Goal: Task Accomplishment & Management: Complete application form

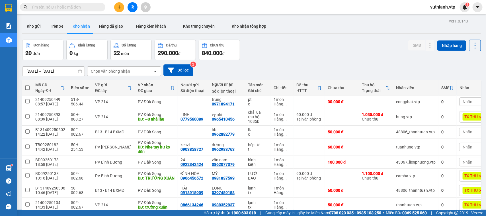
click at [116, 7] on button at bounding box center [119, 7] width 10 height 10
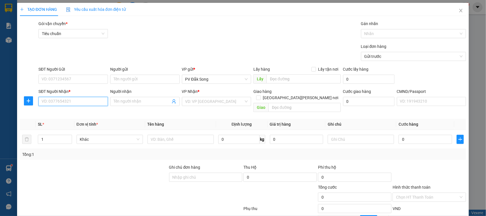
click at [80, 98] on input "SĐT Người Nhận *" at bounding box center [72, 101] width 69 height 9
click at [82, 101] on input "0349" at bounding box center [72, 101] width 69 height 9
click at [93, 101] on input "034903490" at bounding box center [72, 101] width 69 height 9
click at [70, 104] on input "034903490" at bounding box center [72, 101] width 69 height 9
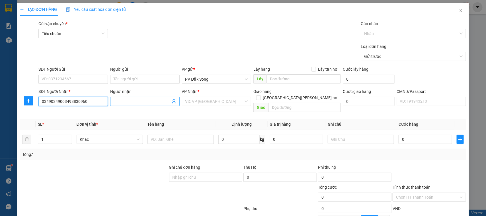
type input "03490349003493830960"
click at [139, 101] on input "Người nhận" at bounding box center [142, 101] width 57 height 6
click at [139, 101] on input "0349383096" at bounding box center [142, 101] width 57 height 6
type input "0"
click at [60, 101] on input "03490349003493830960" at bounding box center [72, 101] width 69 height 9
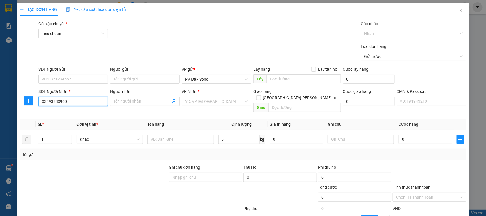
click at [67, 102] on input "03493830960" at bounding box center [72, 101] width 69 height 9
type input "0349383096"
click at [126, 101] on input "Người nhận" at bounding box center [142, 101] width 57 height 6
type input "nam"
click at [96, 81] on input "SĐT Người Gửi" at bounding box center [72, 79] width 69 height 9
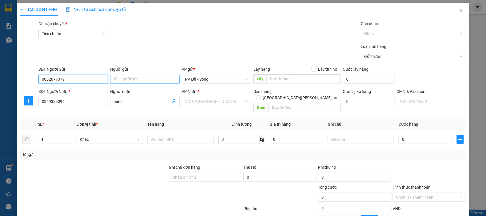
type input "0862077379"
click at [130, 79] on input "Người gửi" at bounding box center [144, 79] width 69 height 9
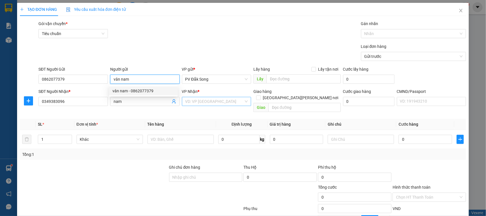
type input "vân nam"
click at [197, 100] on input "search" at bounding box center [214, 101] width 59 height 9
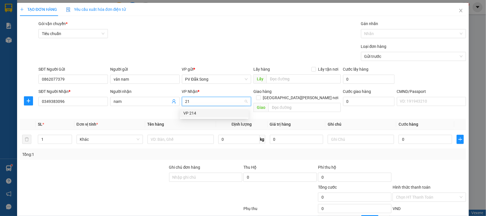
type input "214"
click at [208, 116] on div "VP 214" at bounding box center [214, 113] width 69 height 9
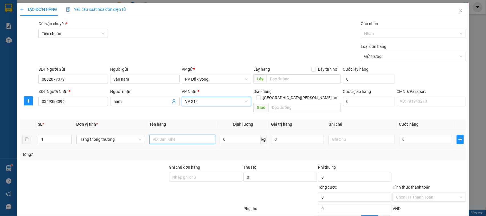
click at [199, 135] on input "text" at bounding box center [183, 139] width 66 height 9
type input "rau"
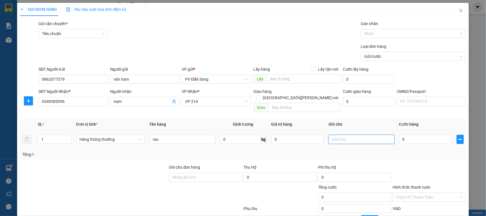
click at [356, 135] on input "text" at bounding box center [362, 139] width 66 height 9
type input "tg"
click at [411, 135] on input "0" at bounding box center [425, 139] width 53 height 9
type input "005"
type input "5"
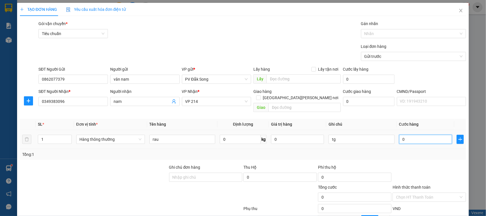
type input "5"
type input "0.050"
type input "50"
type input "00.500"
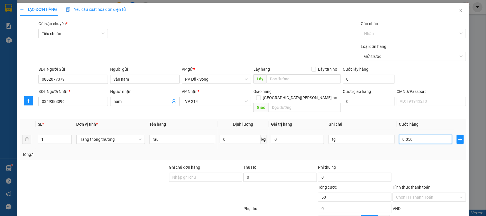
type input "500"
type input "0.005.000"
type input "5.000"
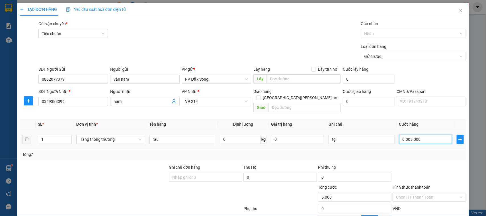
type input "000.050.000"
type input "50.000"
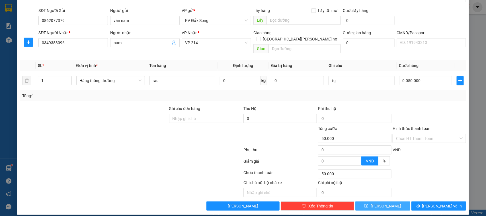
click at [382, 203] on span "[PERSON_NAME]" at bounding box center [386, 206] width 30 height 6
type input "50.000"
type input "0"
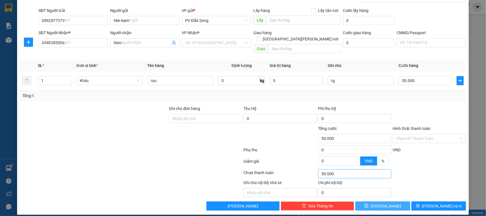
type input "0"
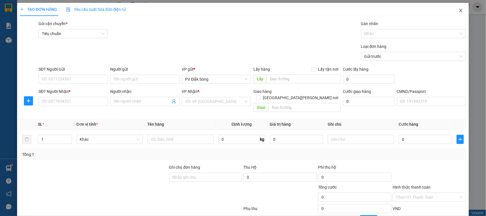
click at [460, 10] on icon "close" at bounding box center [461, 10] width 3 height 3
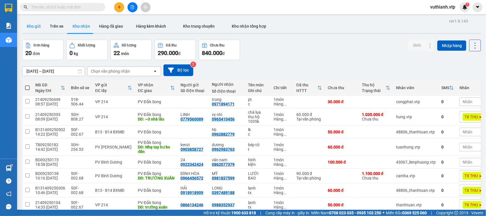
click at [41, 27] on button "Kho gửi" at bounding box center [33, 26] width 23 height 14
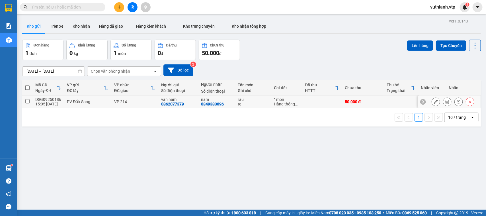
click at [434, 102] on icon at bounding box center [436, 102] width 4 height 4
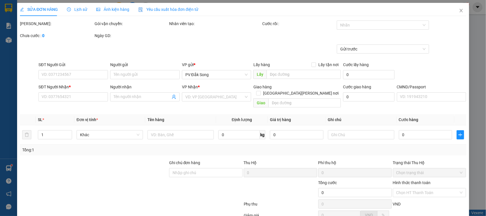
type input "0862077379"
type input "vân nam"
type input "0349383096"
type input "nam"
type input "50.000"
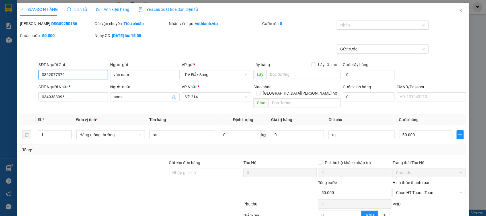
scroll to position [52, 0]
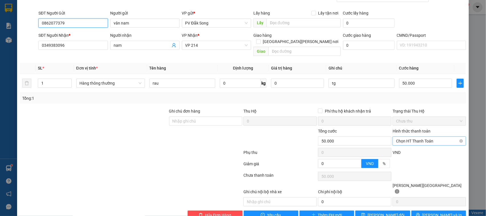
click at [421, 137] on span "Chọn HT Thanh Toán" at bounding box center [429, 141] width 67 height 9
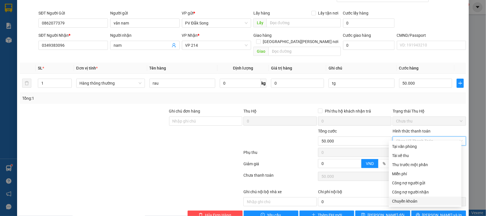
click at [404, 201] on div "Chuyển khoản" at bounding box center [425, 201] width 66 height 6
type input "0"
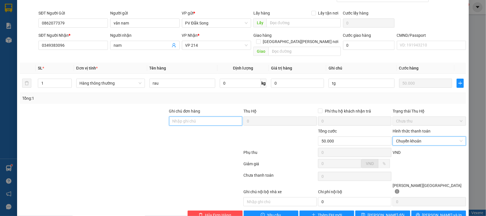
click at [208, 116] on input "Ghi chú đơn hàng" at bounding box center [205, 120] width 73 height 9
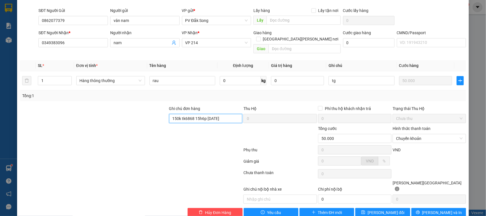
scroll to position [54, 0]
drag, startPoint x: 221, startPoint y: 110, endPoint x: 167, endPoint y: 118, distance: 55.0
click at [169, 118] on div "Ghi [PERSON_NAME] hàng 150k tk6868 15h6p [DATE]" at bounding box center [205, 115] width 73 height 20
type input "150k tk6868 15h6p [DATE]"
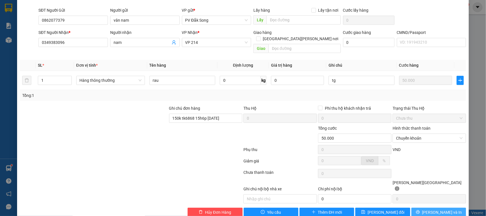
click at [418, 208] on button "[PERSON_NAME] và In" at bounding box center [439, 212] width 55 height 9
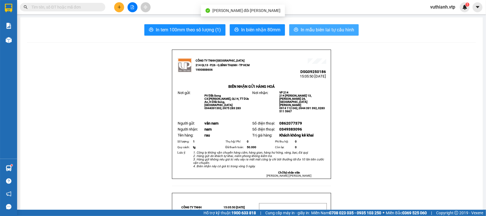
click at [327, 31] on span "In mẫu biên lai tự cấu hình" at bounding box center [328, 29] width 54 height 7
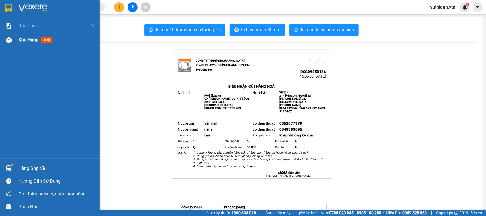
click at [4, 40] on div at bounding box center [9, 40] width 10 height 10
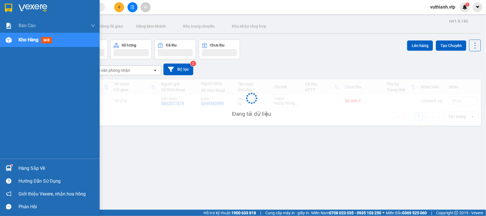
click at [16, 38] on div "Kho hàng mới" at bounding box center [50, 40] width 100 height 14
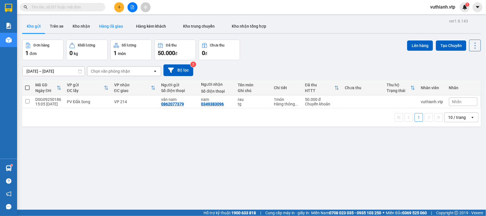
click at [106, 26] on button "Hàng đã giao" at bounding box center [111, 26] width 33 height 14
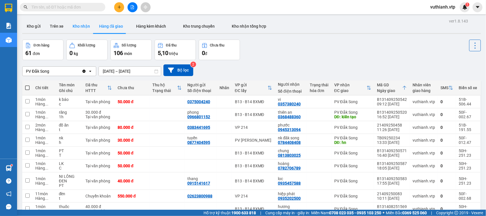
click at [86, 26] on button "Kho nhận" at bounding box center [81, 26] width 26 height 14
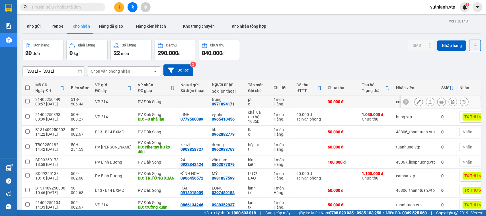
scroll to position [64, 0]
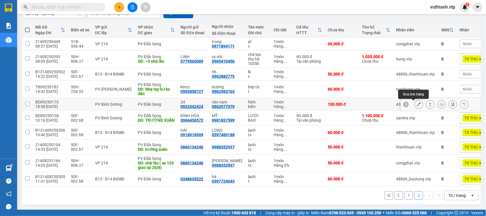
click at [417, 102] on icon at bounding box center [419, 104] width 4 height 4
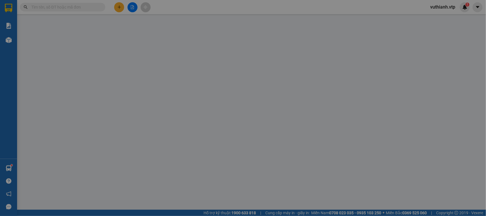
type input "0922342424"
type input "24"
type input "0862077379"
type input "vân nam"
type input "100.000"
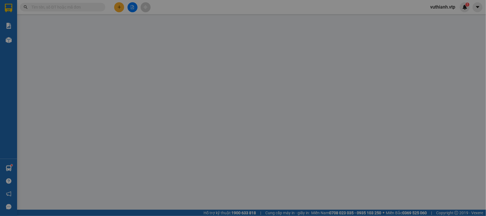
type input "100.000"
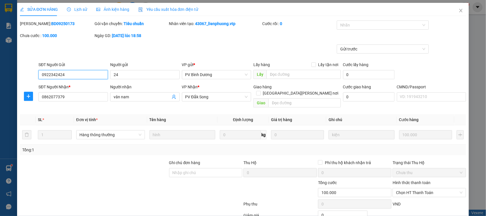
type input "5.000"
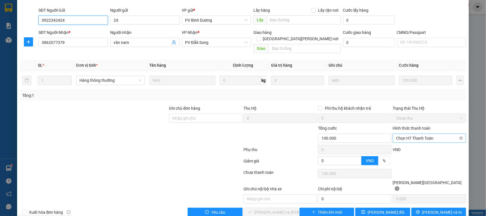
click at [414, 134] on span "Chọn HT Thanh Toán" at bounding box center [429, 138] width 67 height 9
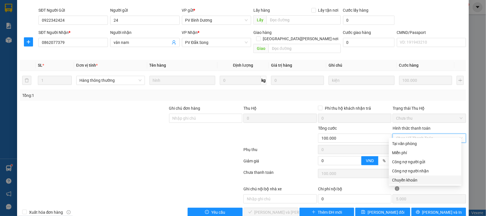
click at [413, 180] on div "Chuyển khoản" at bounding box center [425, 180] width 66 height 6
type input "0"
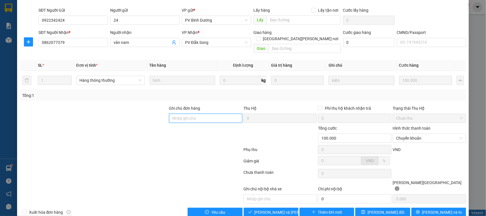
click at [195, 114] on input "Ghi chú đơn hàng" at bounding box center [205, 118] width 73 height 9
paste input "150k tk6868 15h6p [DATE]"
type input "150k tk6868 15h6p [DATE]"
click at [262, 209] on span "[PERSON_NAME] và [PERSON_NAME] hàng" at bounding box center [293, 212] width 77 height 6
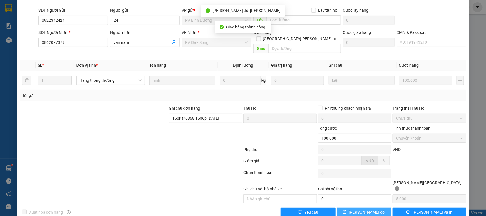
click at [370, 209] on span "[PERSON_NAME] đổi" at bounding box center [367, 212] width 37 height 6
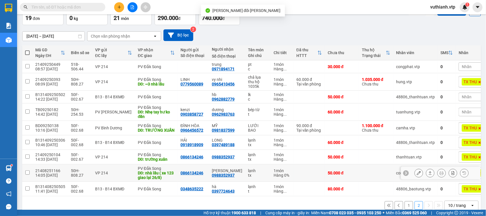
scroll to position [51, 0]
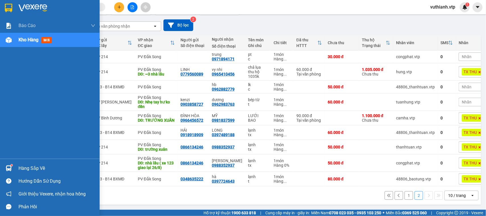
click at [7, 170] on img at bounding box center [9, 168] width 6 height 6
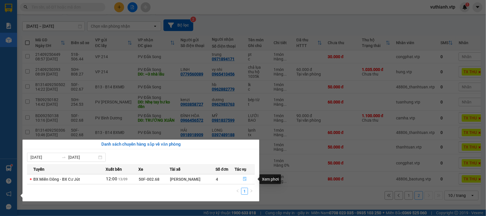
click at [245, 181] on icon "file-done" at bounding box center [245, 179] width 4 height 4
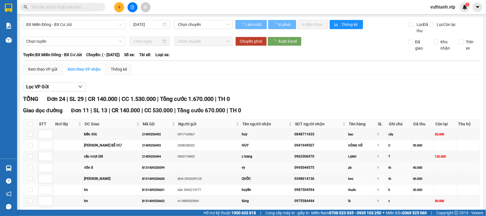
type input "[DATE]"
